Goal: Task Accomplishment & Management: Use online tool/utility

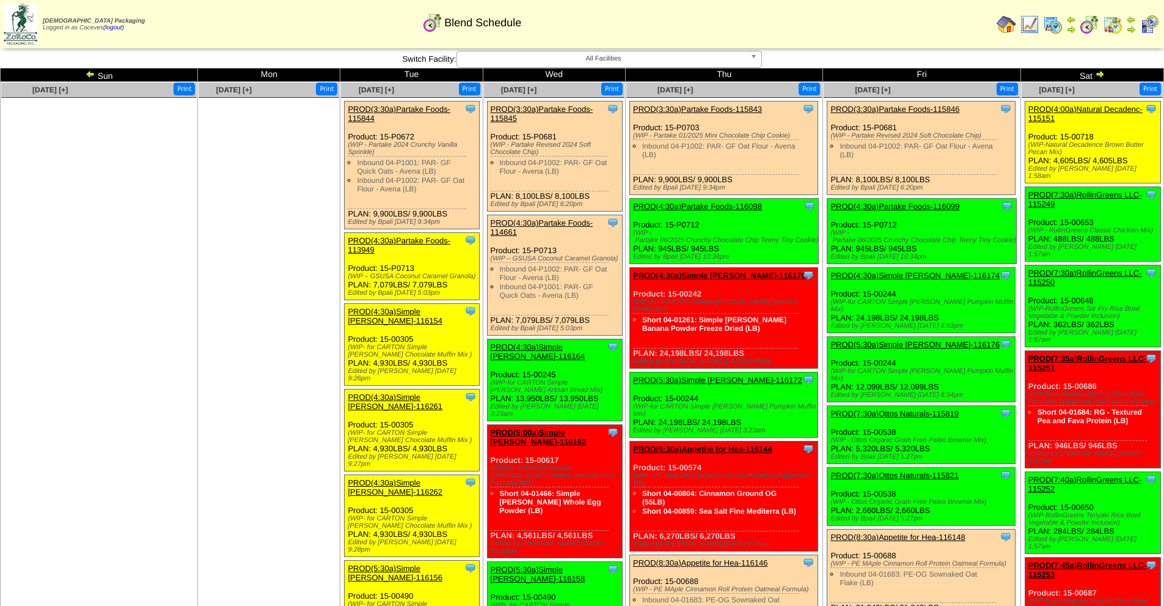
click at [633, 60] on span "All Facilities" at bounding box center [604, 58] width 284 height 15
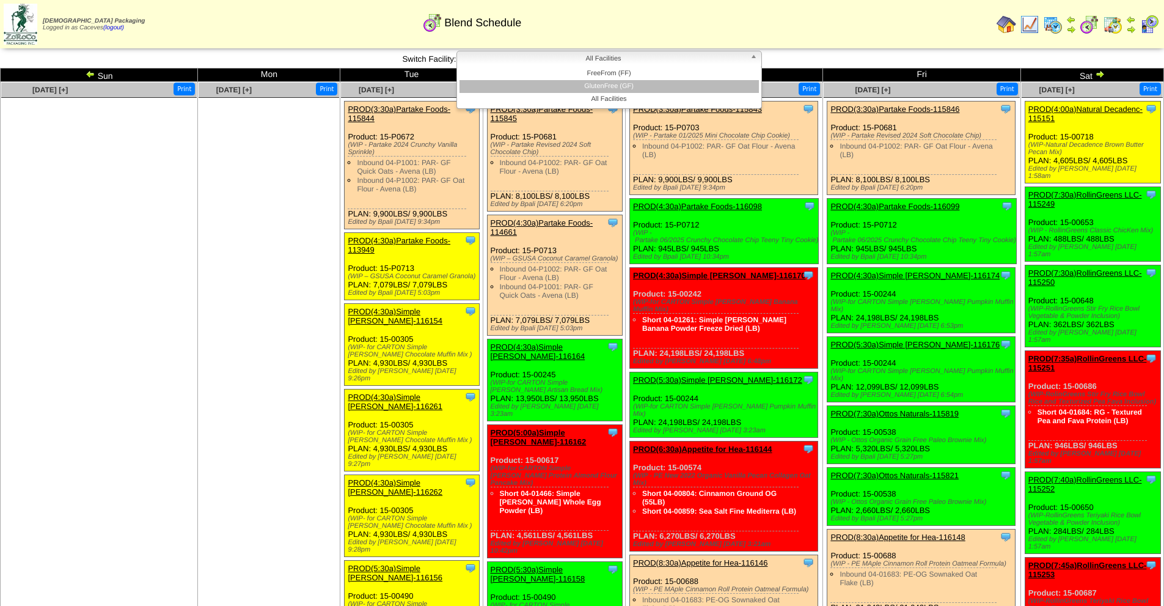
click at [628, 87] on li "GlutenFree (GF)" at bounding box center [609, 86] width 299 height 13
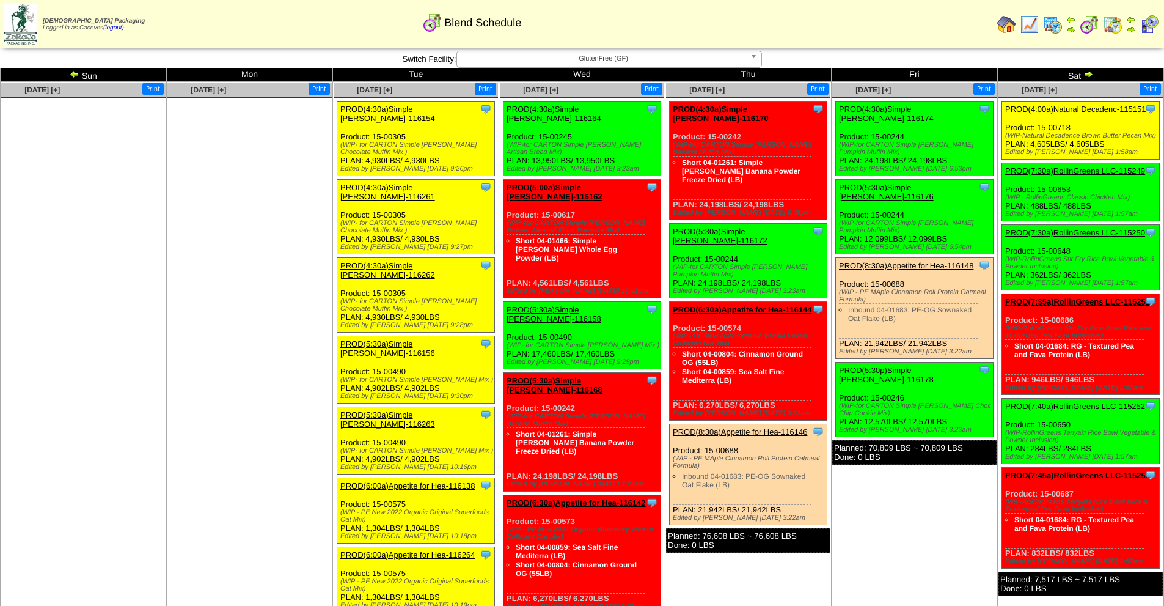
click at [90, 76] on td "Sun" at bounding box center [84, 74] width 166 height 13
click at [76, 75] on img at bounding box center [75, 74] width 10 height 10
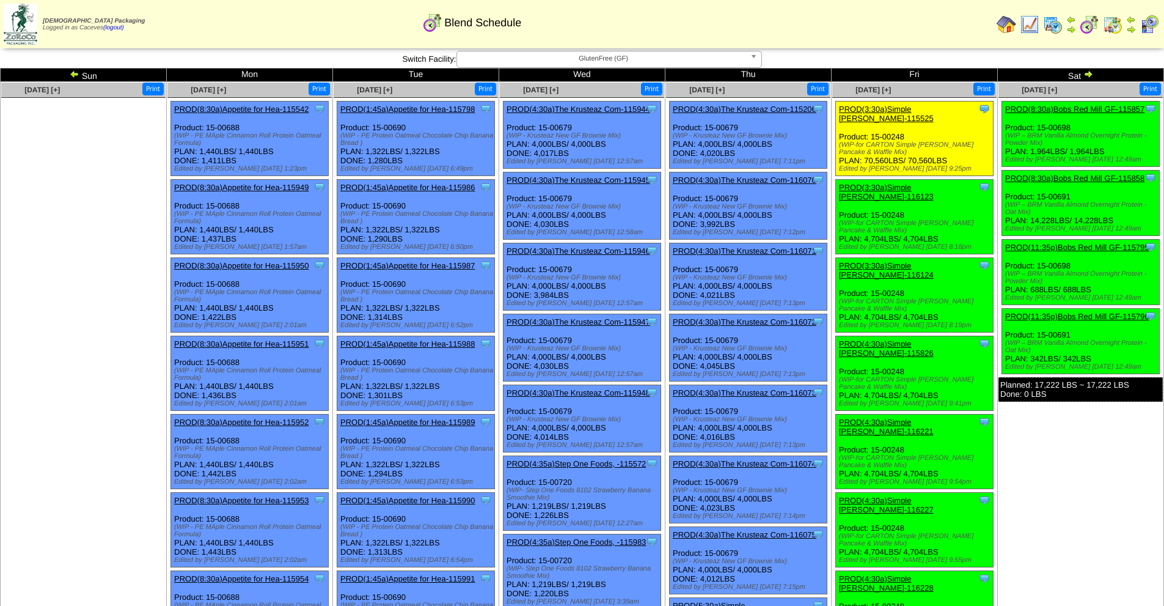
click at [1051, 27] on img at bounding box center [1053, 25] width 20 height 20
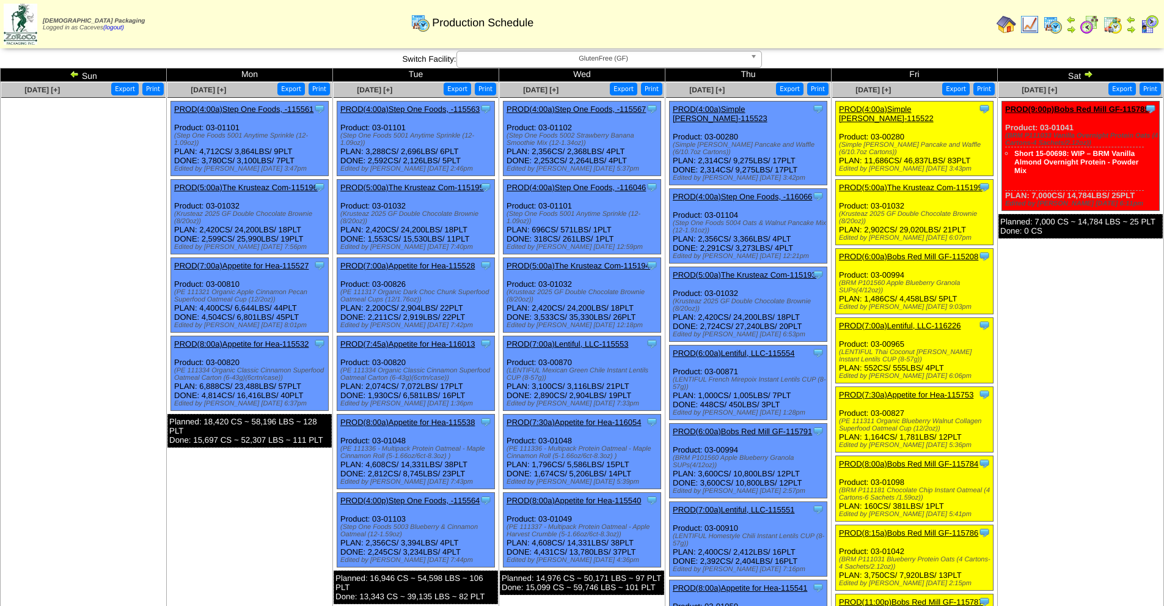
click at [934, 105] on link "PROD(4:00a)Simple Mills-115522" at bounding box center [886, 114] width 95 height 18
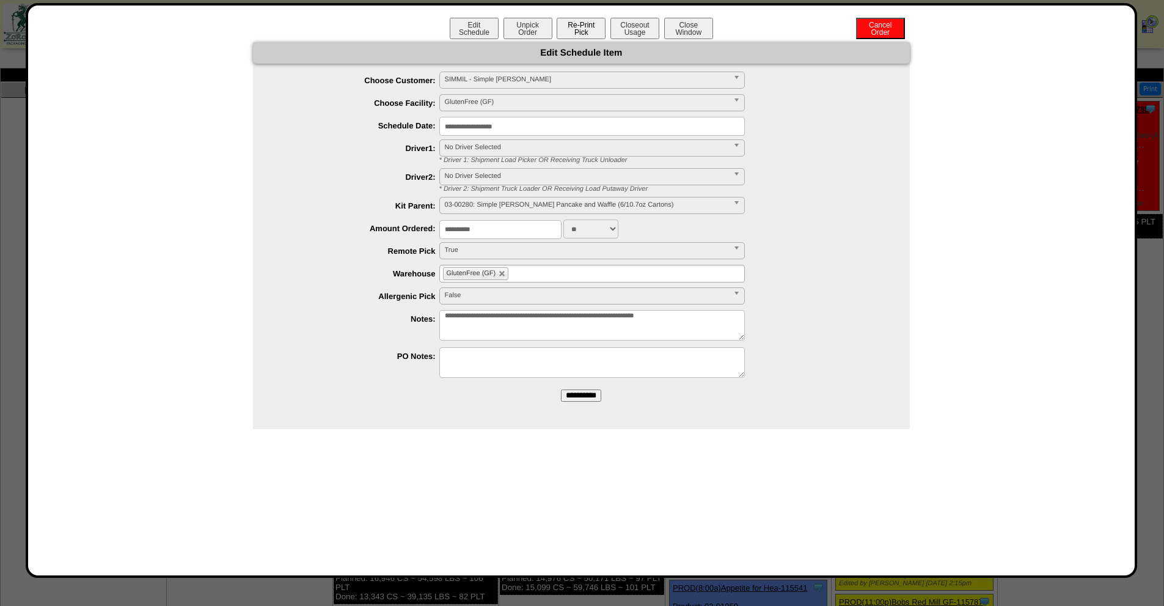
click at [581, 30] on button "Re-Print Pick" at bounding box center [581, 28] width 49 height 21
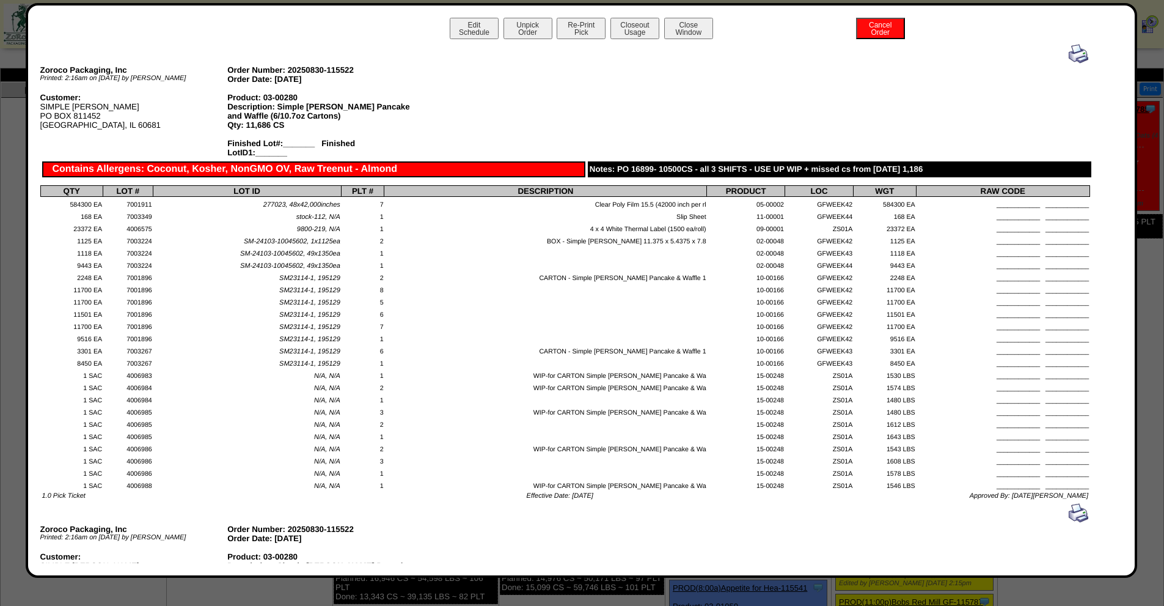
click at [1069, 62] on img at bounding box center [1079, 54] width 20 height 20
